Goal: Task Accomplishment & Management: Complete application form

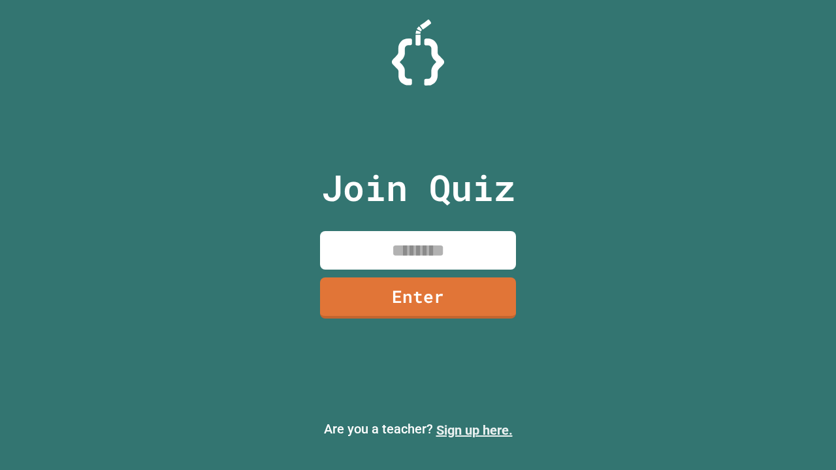
click at [474, 430] on link "Sign up here." at bounding box center [474, 430] width 76 height 16
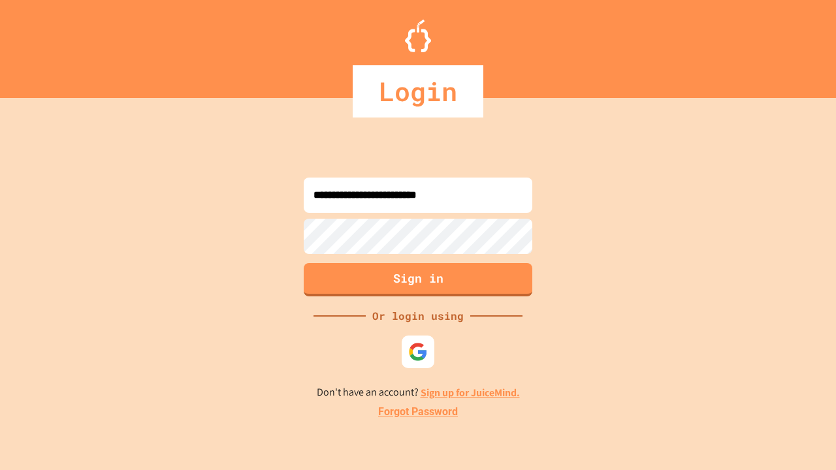
type input "**********"
